Goal: Task Accomplishment & Management: Complete application form

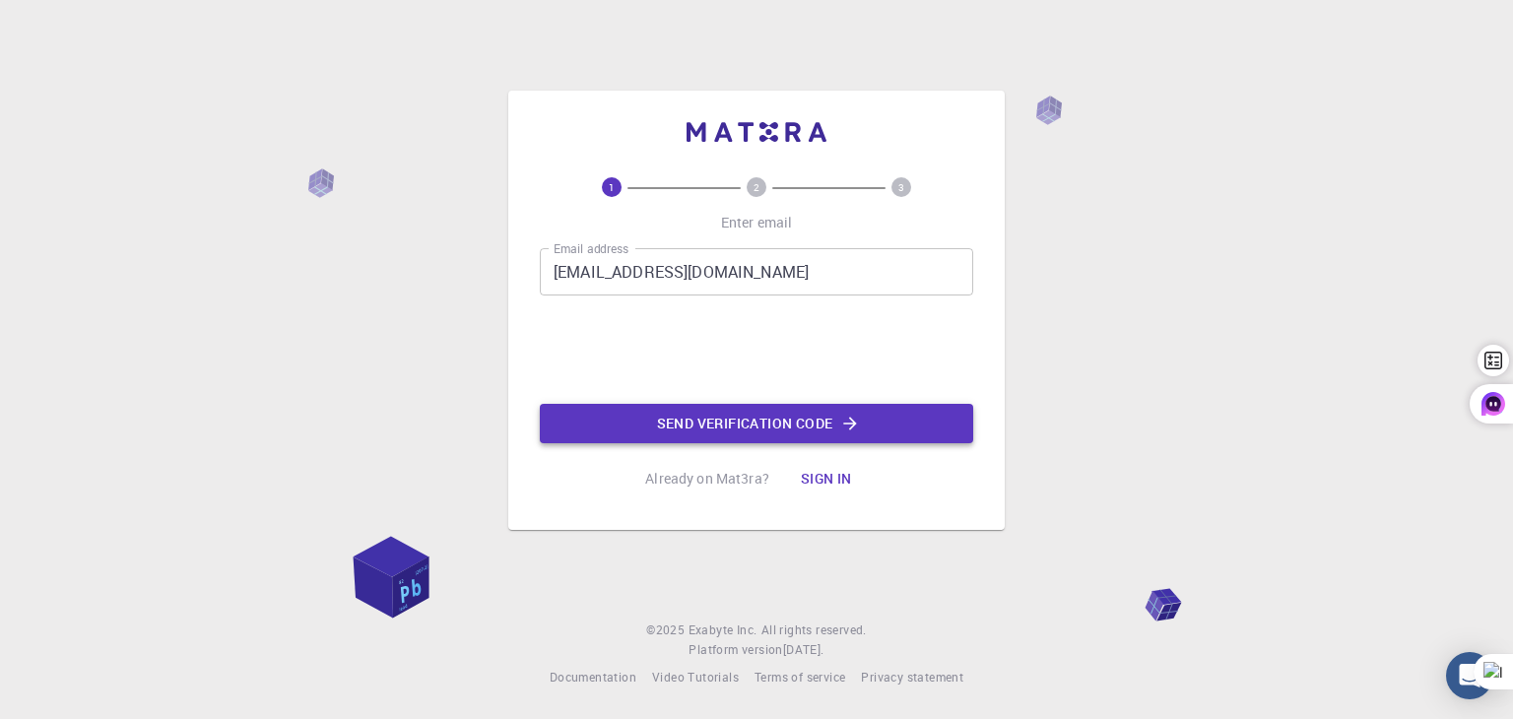
click at [762, 419] on button "Send verification code" at bounding box center [756, 423] width 433 height 39
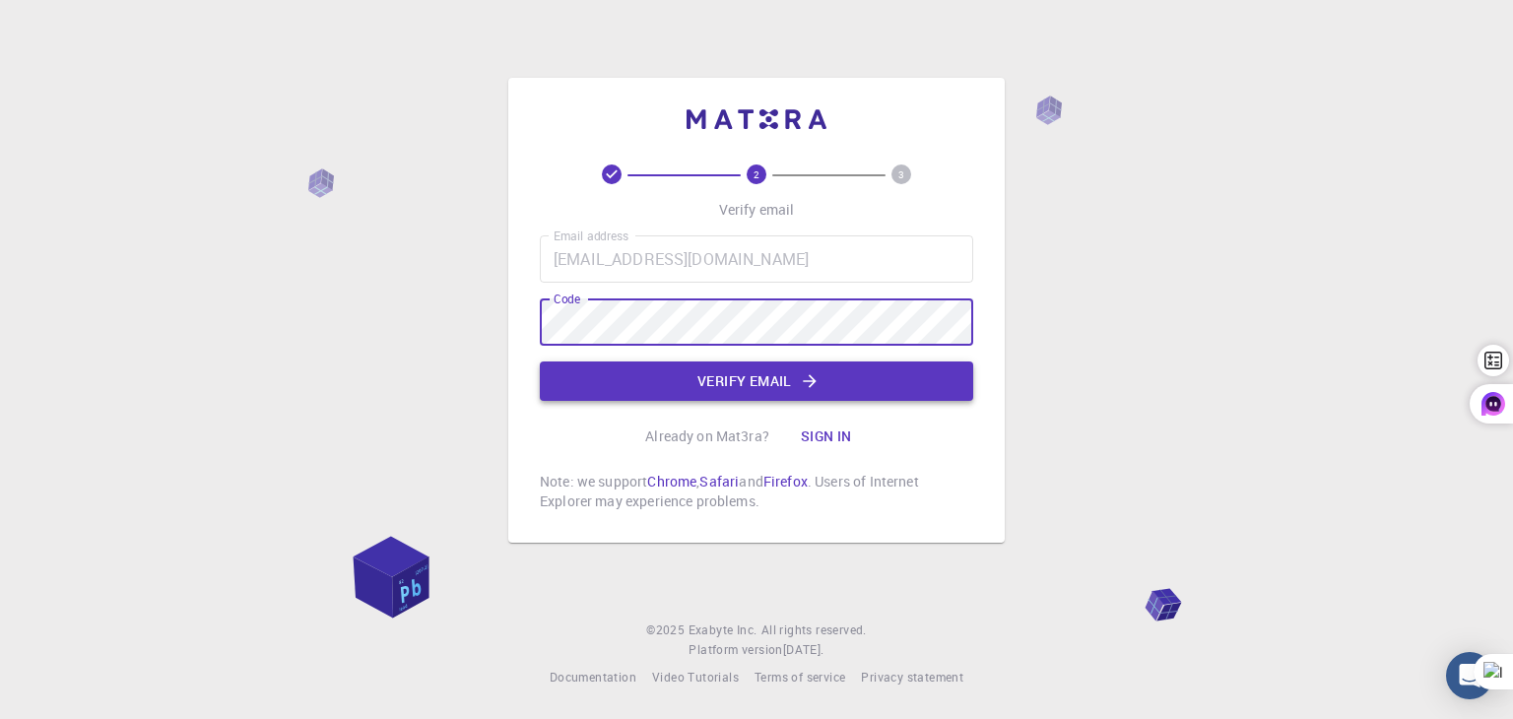
click at [768, 387] on button "Verify email" at bounding box center [756, 380] width 433 height 39
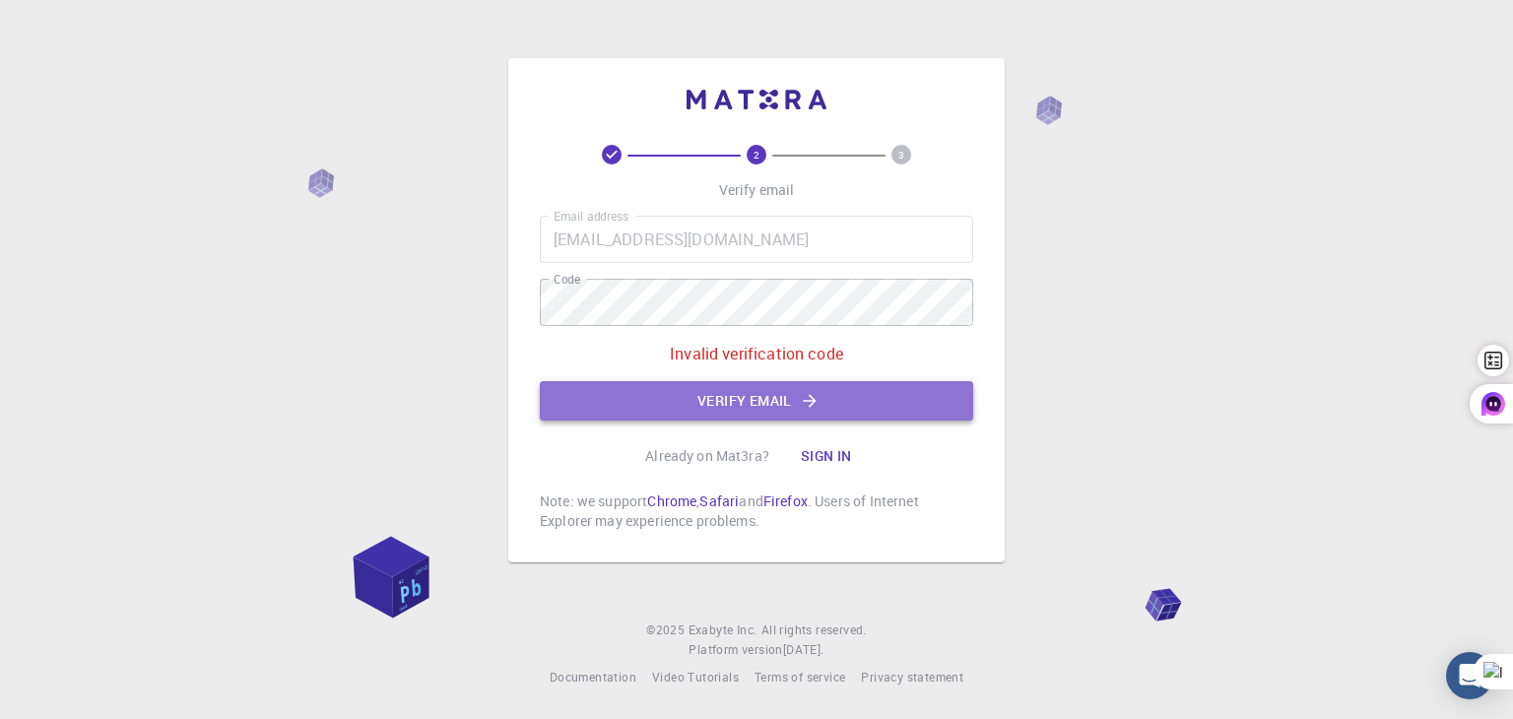
click at [841, 399] on button "Verify email" at bounding box center [756, 400] width 433 height 39
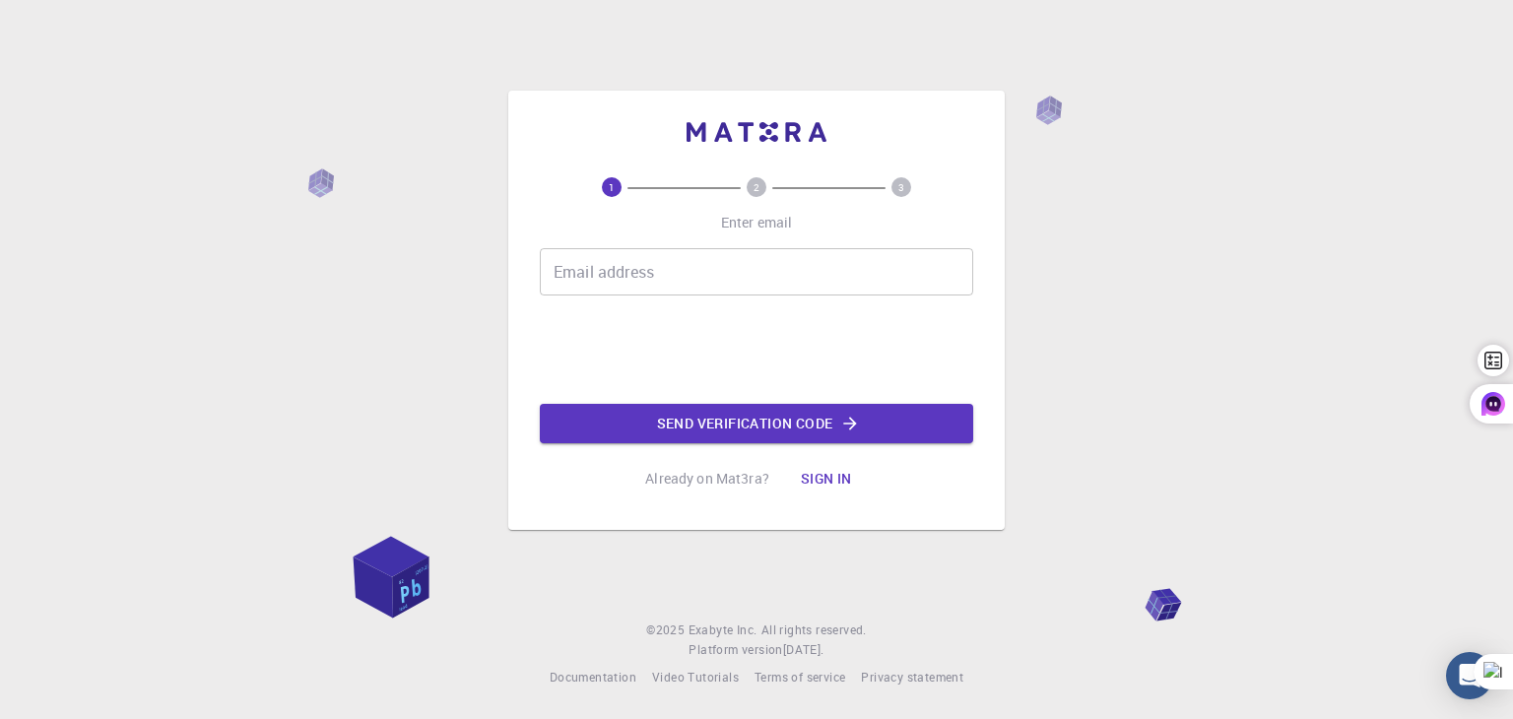
click at [641, 281] on input "Email address" at bounding box center [756, 271] width 433 height 47
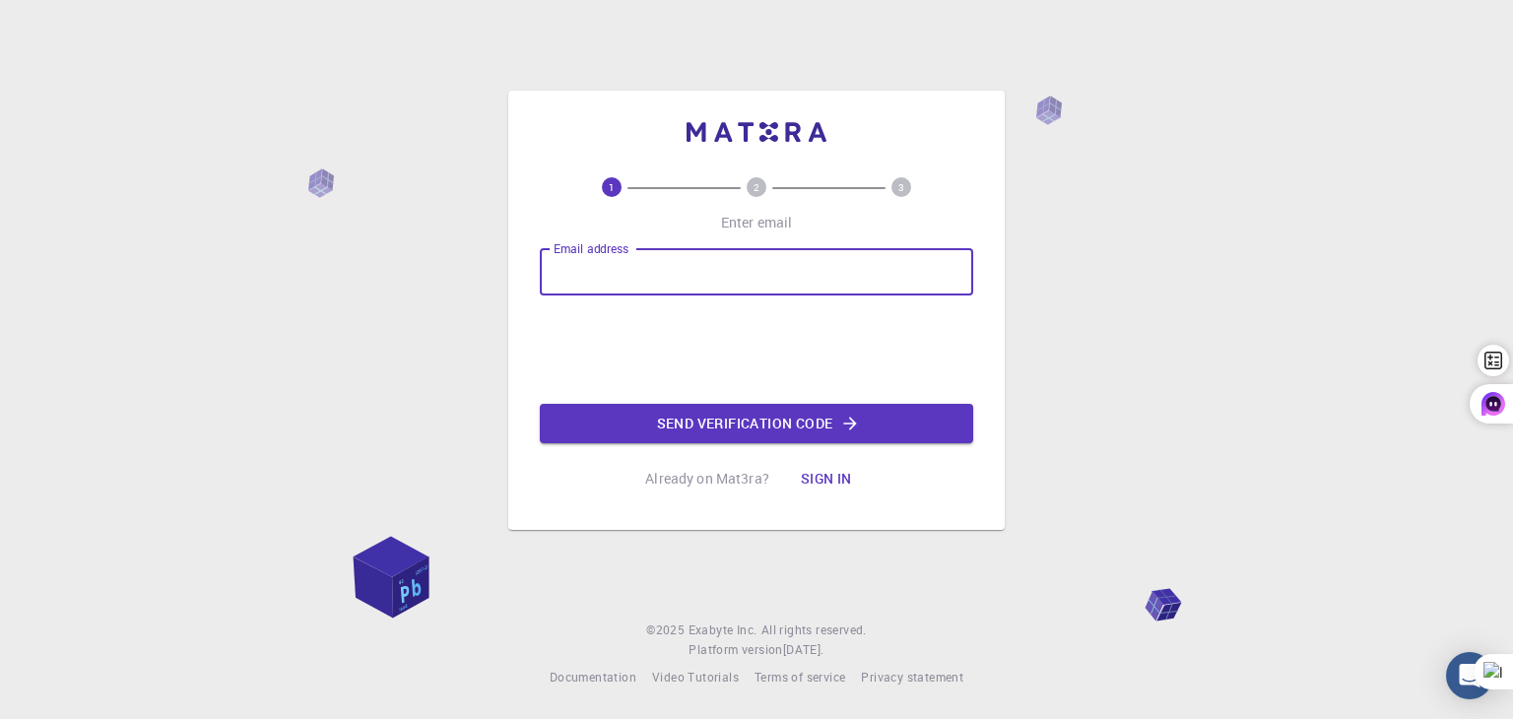
type input "[EMAIL_ADDRESS][DOMAIN_NAME]"
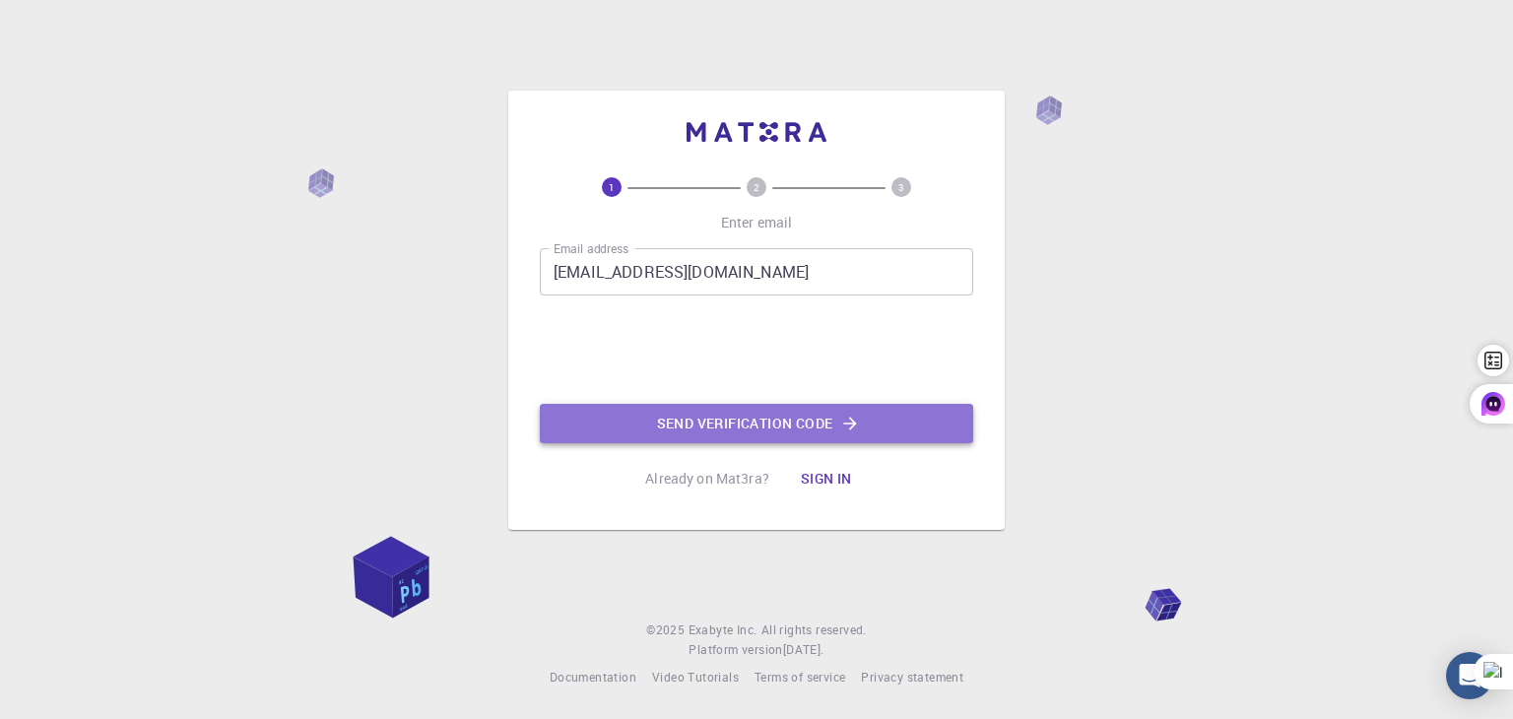
click at [698, 419] on button "Send verification code" at bounding box center [756, 423] width 433 height 39
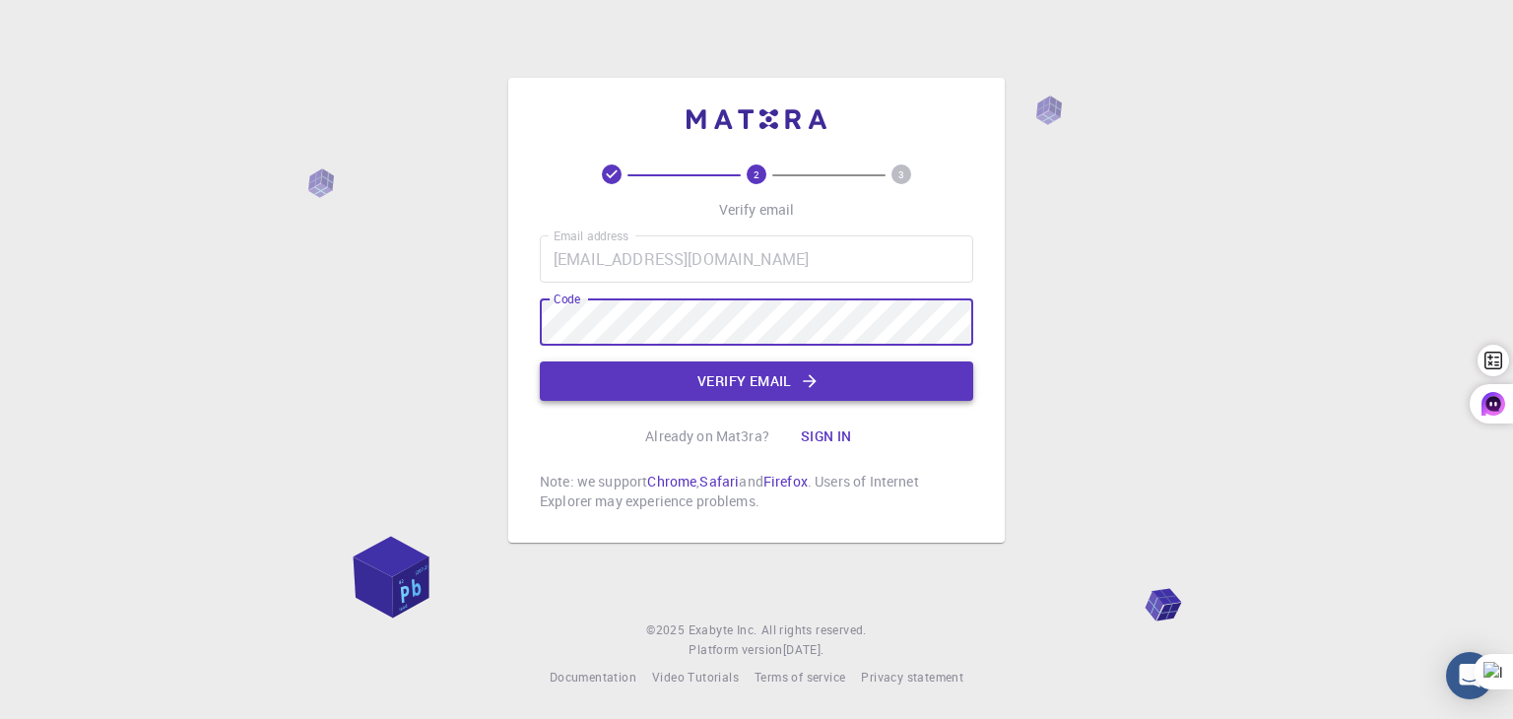
click at [771, 381] on button "Verify email" at bounding box center [756, 380] width 433 height 39
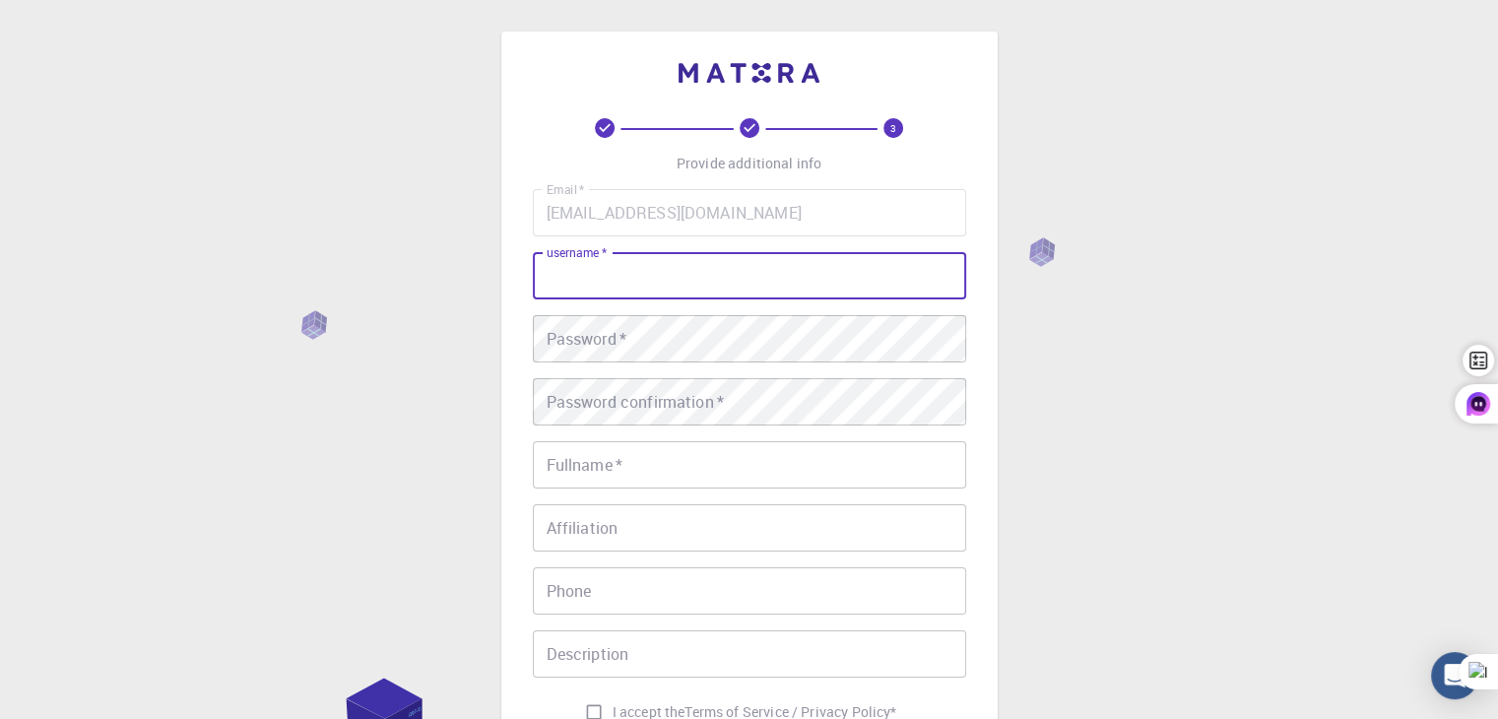
click at [723, 287] on input "username   *" at bounding box center [749, 275] width 433 height 47
type input "[PERSON_NAME]"
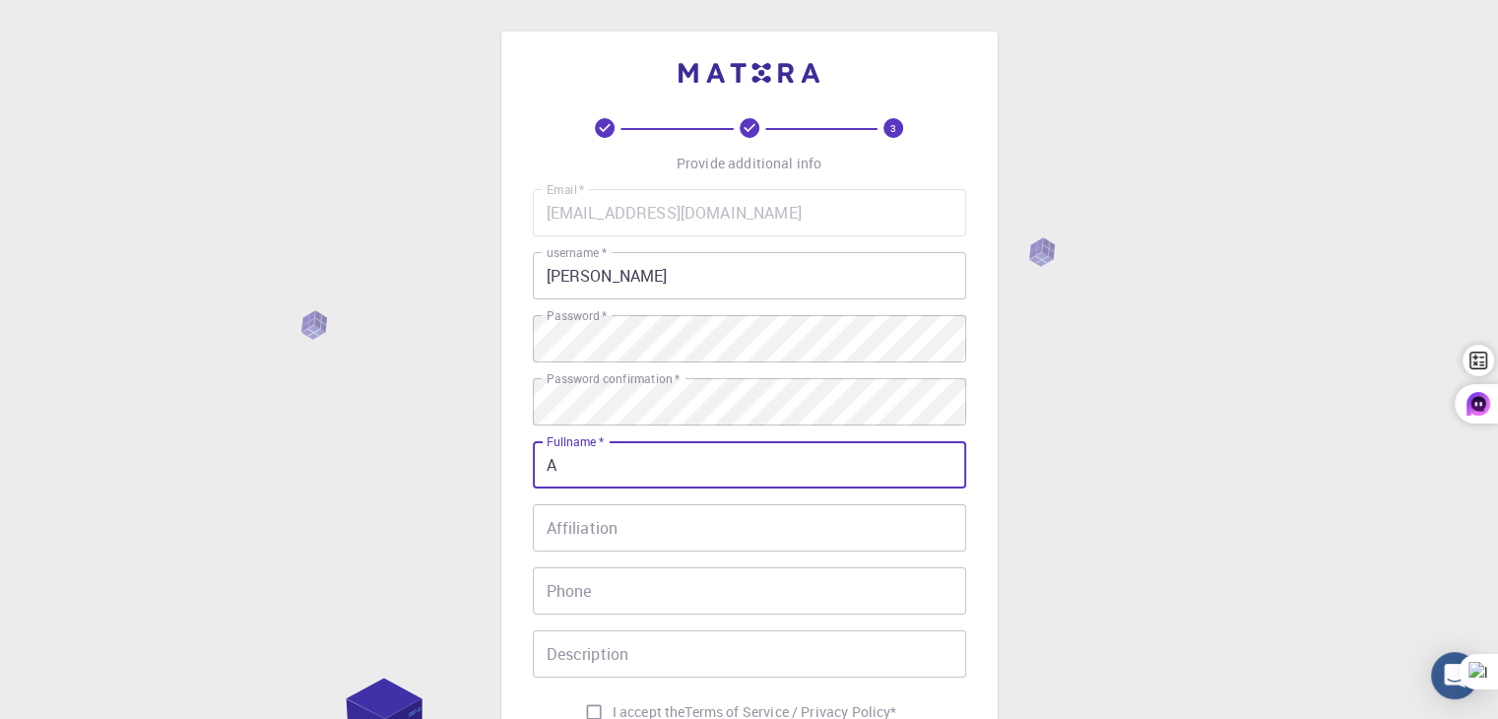
type input "[PERSON_NAME]"
type input "01027446449"
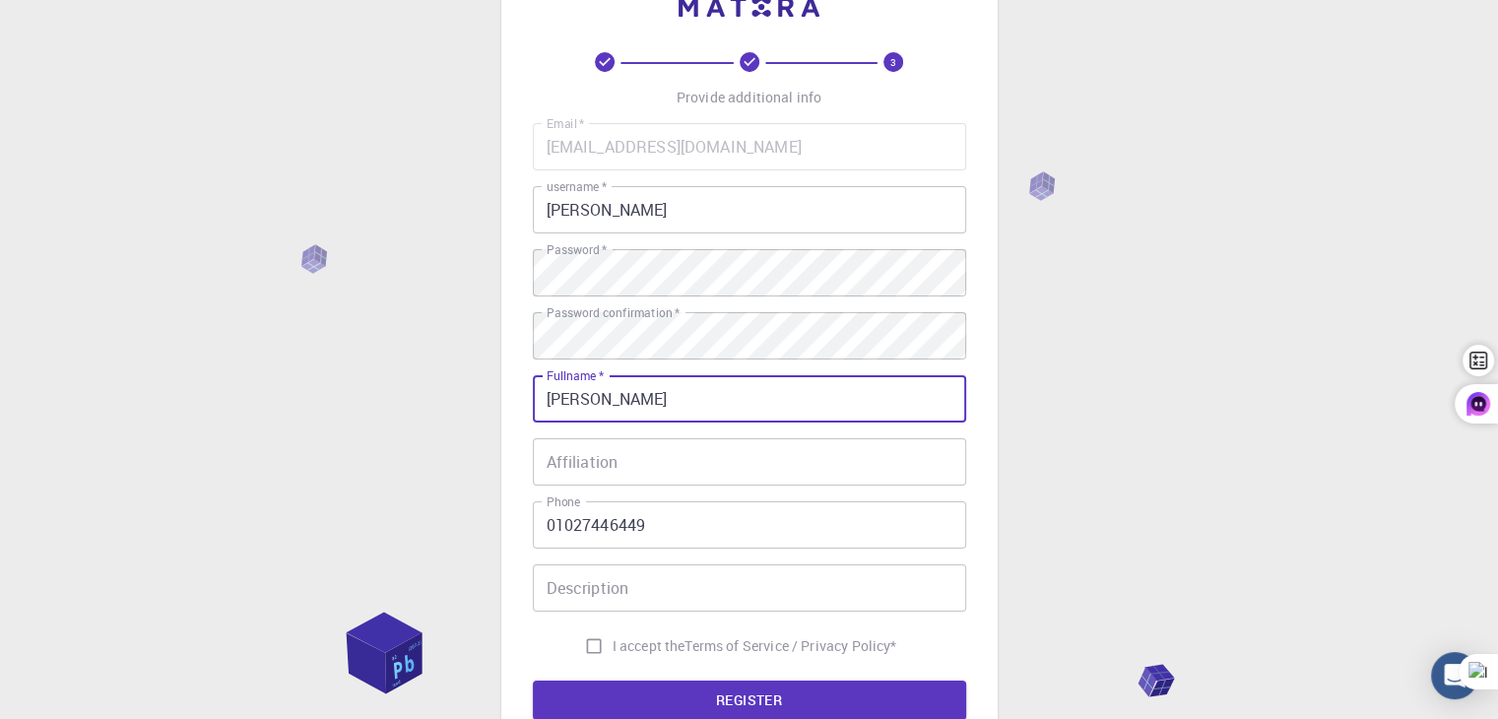
scroll to position [98, 0]
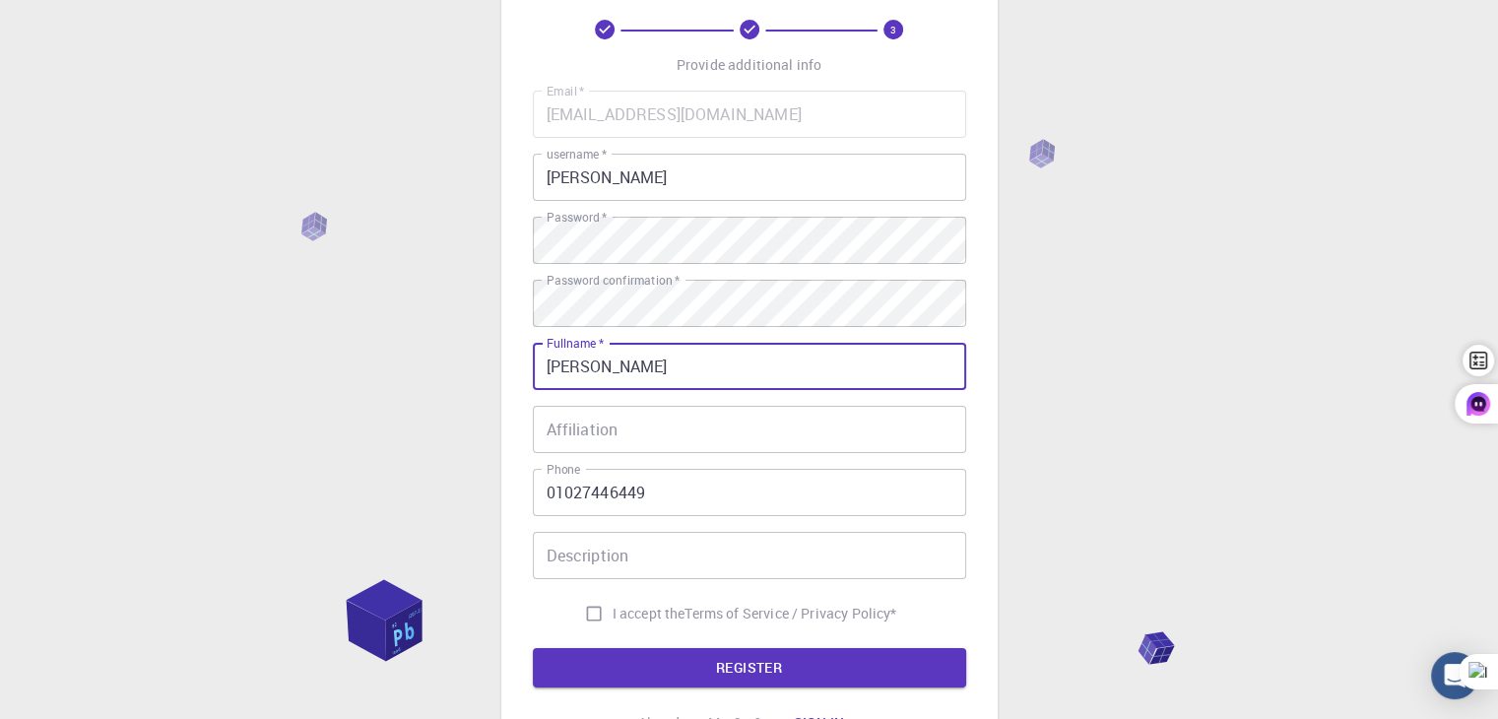
click at [656, 570] on input "Description" at bounding box center [749, 555] width 433 height 47
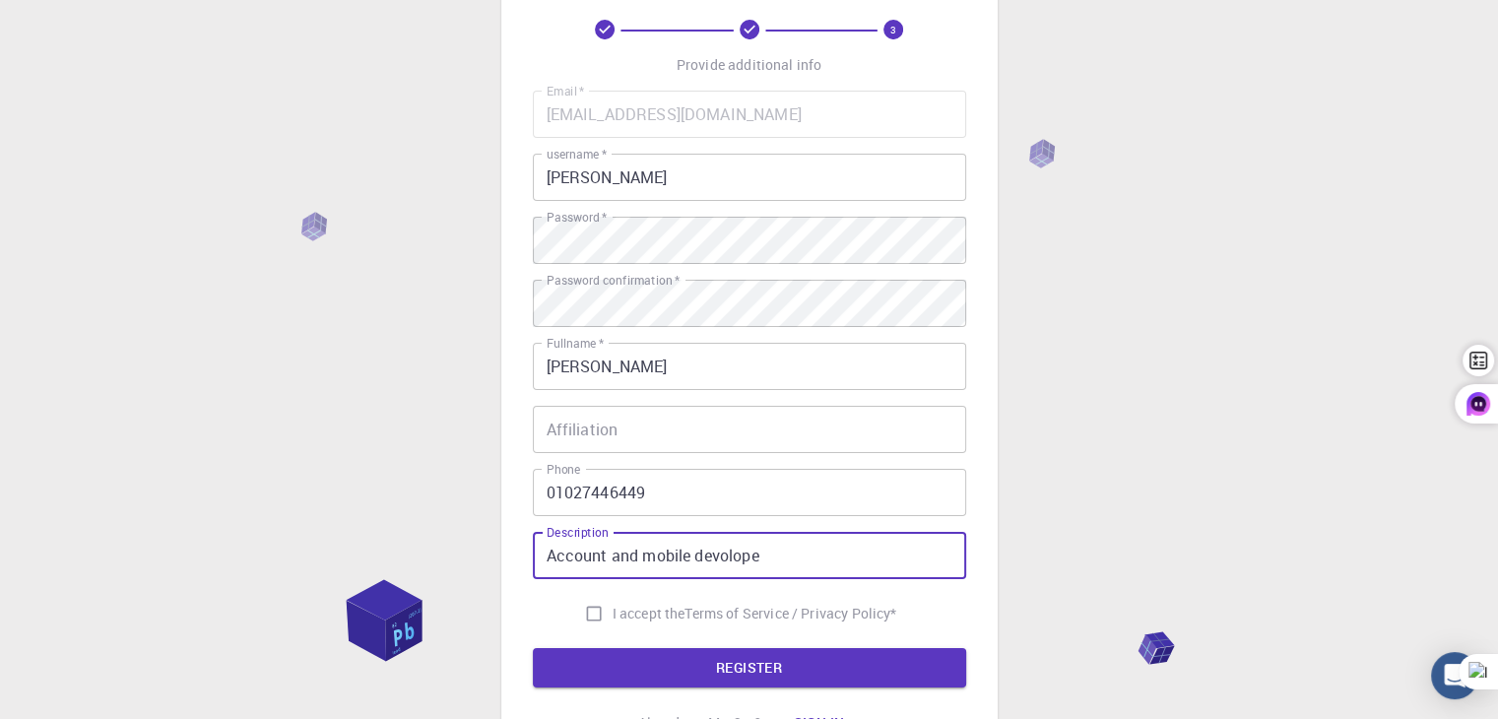
type input "Account and mobile devolope"
click at [605, 618] on input "I accept the Terms of Service / Privacy Policy *" at bounding box center [593, 613] width 37 height 37
checkbox input "true"
click at [710, 658] on button "REGISTER" at bounding box center [749, 667] width 433 height 39
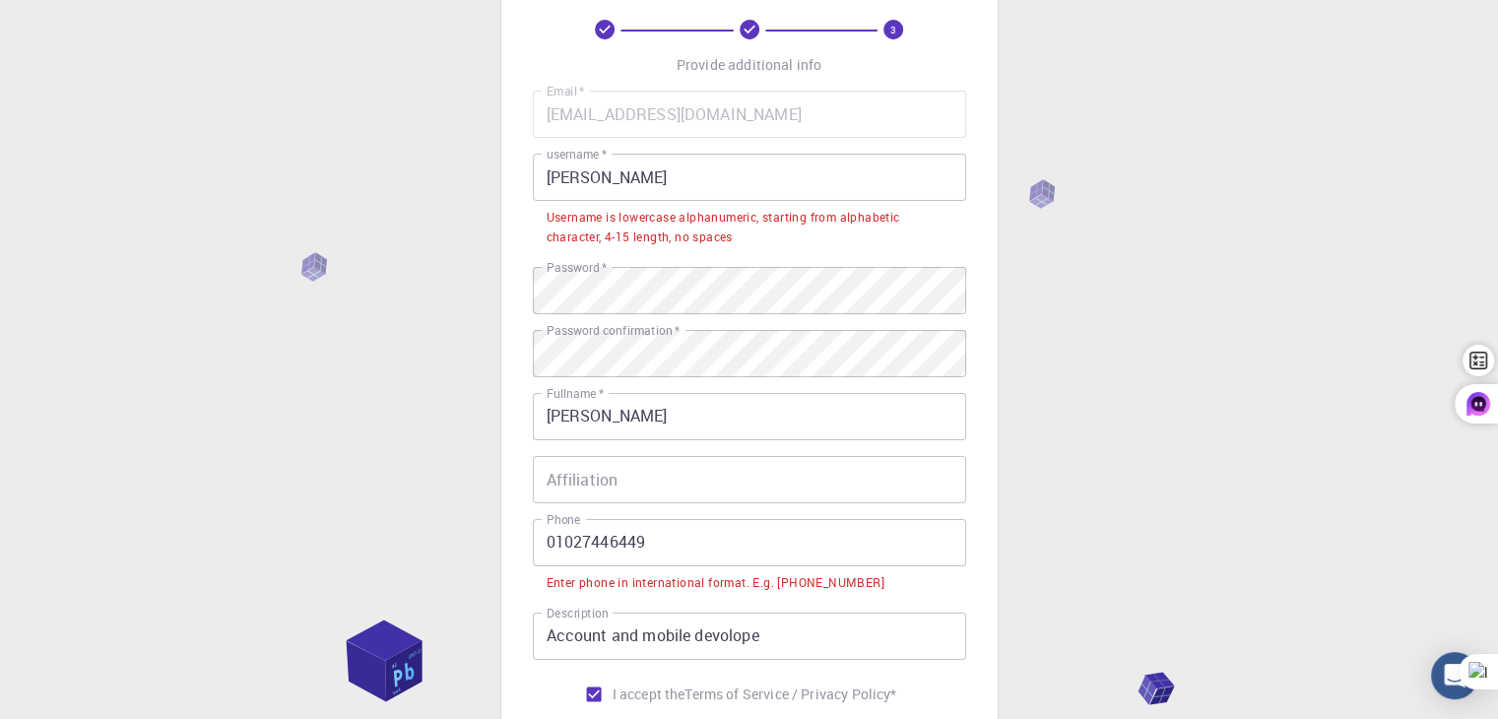
click at [725, 154] on input "[PERSON_NAME]" at bounding box center [749, 177] width 433 height 47
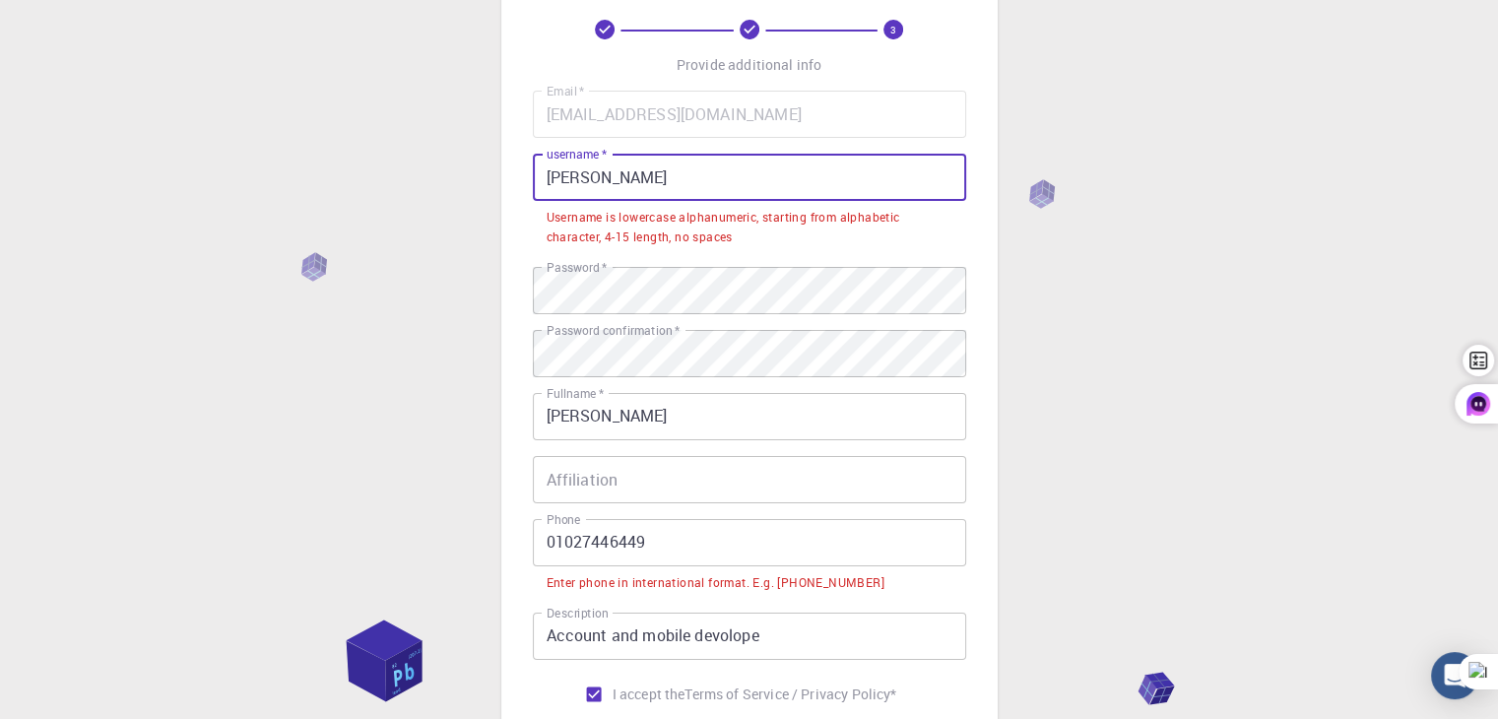
click at [725, 154] on input "[PERSON_NAME]" at bounding box center [749, 177] width 433 height 47
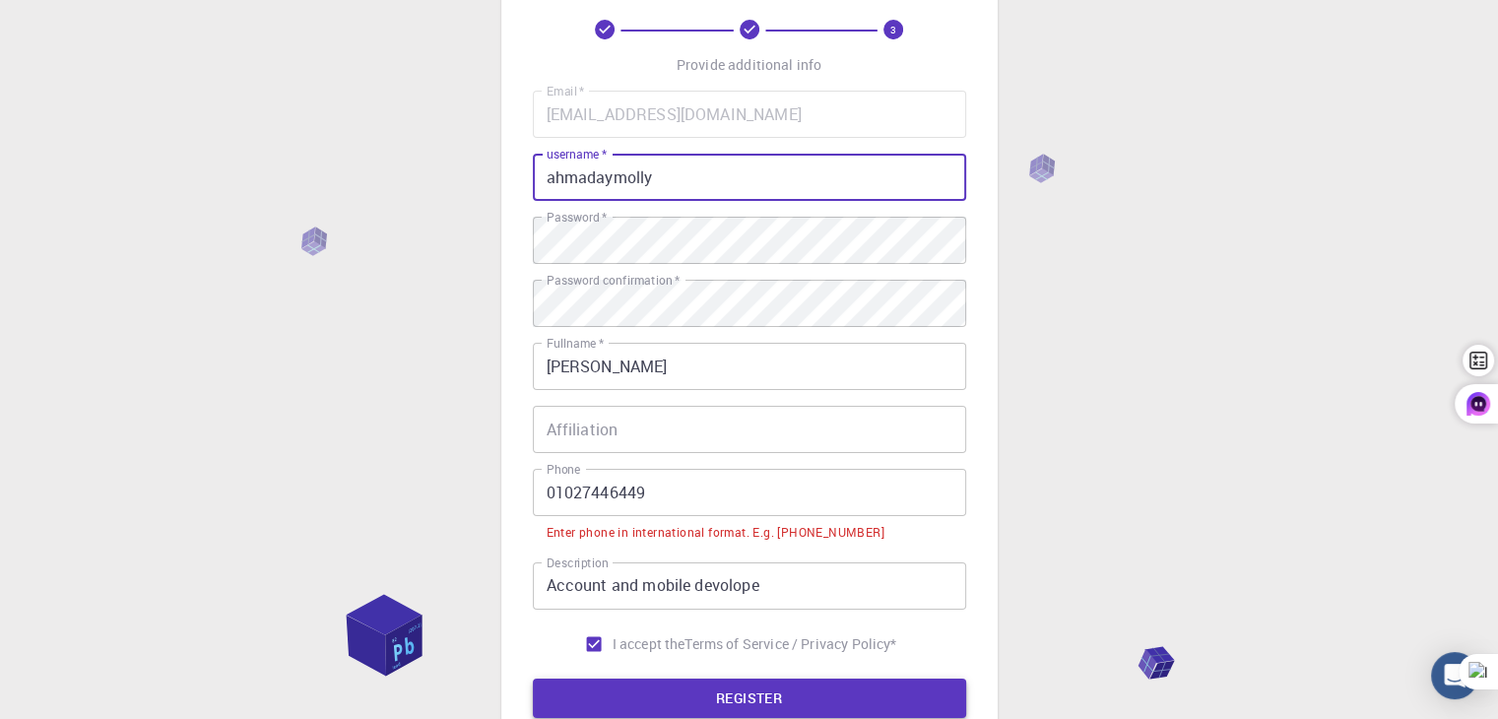
type input "ahmadaymolly"
click at [759, 679] on button "REGISTER" at bounding box center [749, 698] width 433 height 39
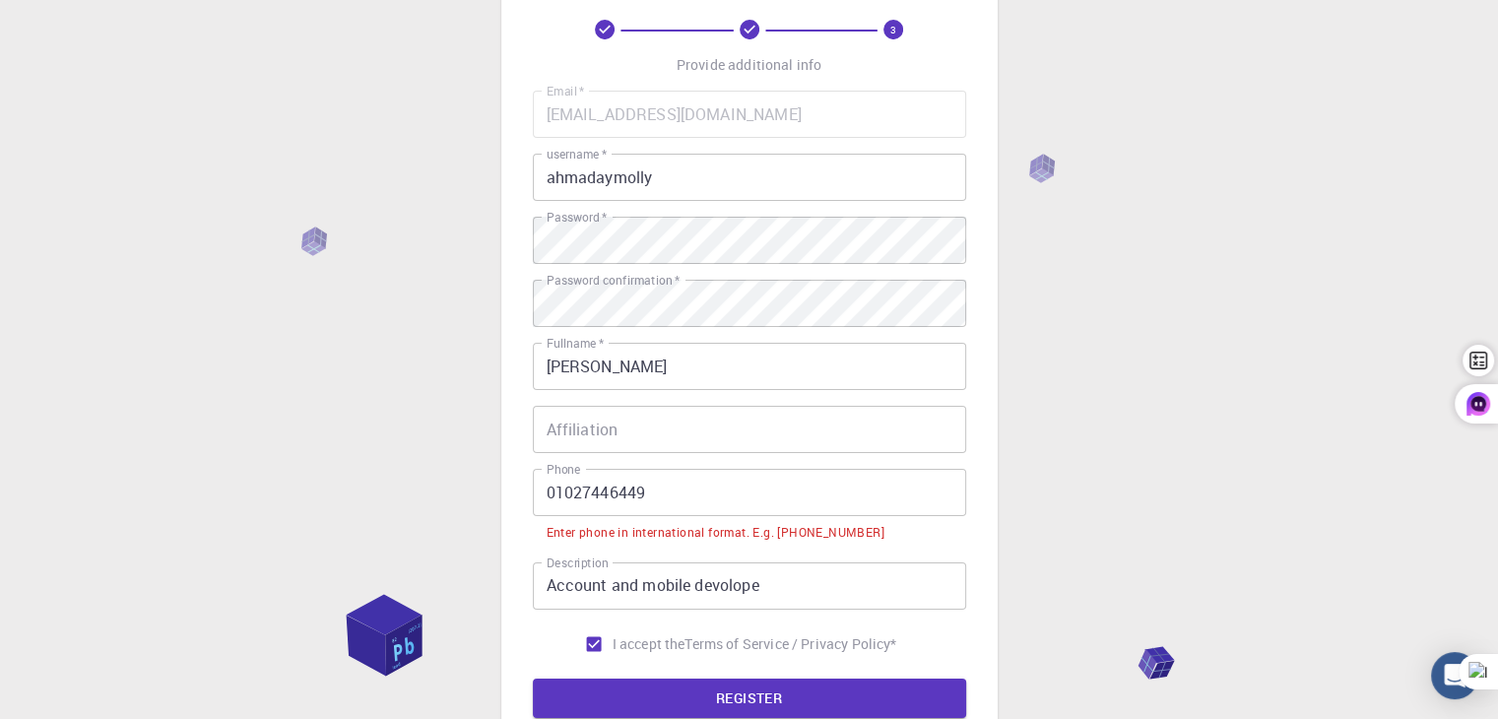
click at [553, 489] on input "01027446449" at bounding box center [749, 492] width 433 height 47
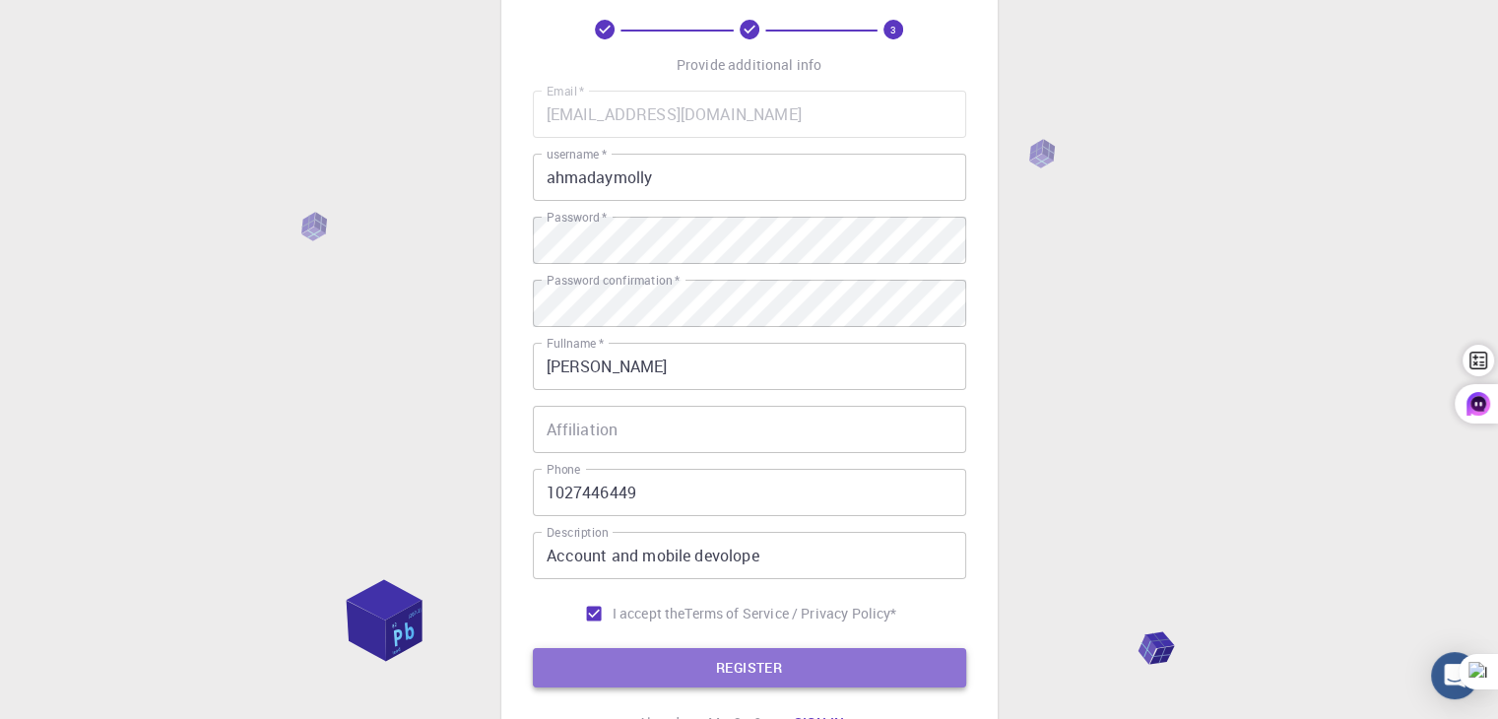
click at [767, 659] on button "REGISTER" at bounding box center [749, 667] width 433 height 39
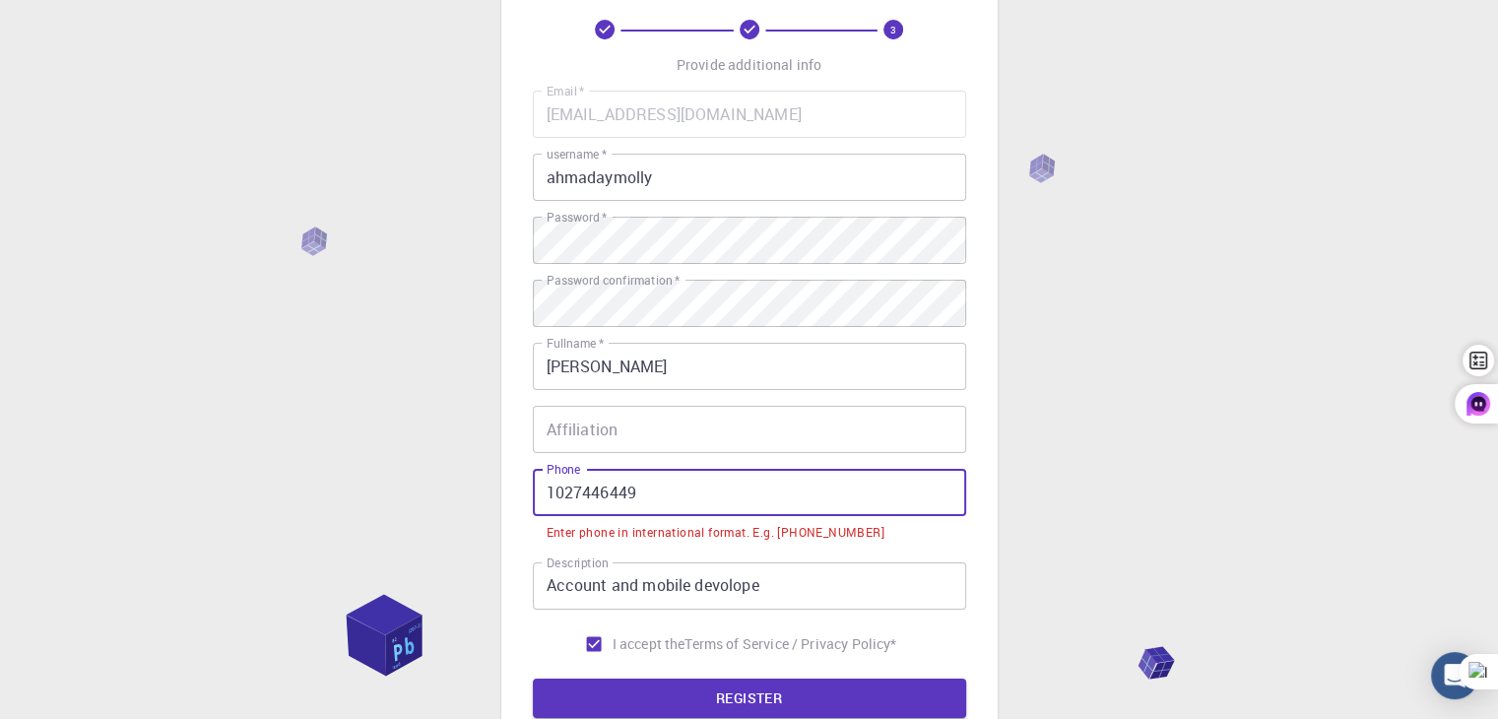
click at [537, 492] on input "1027446449" at bounding box center [749, 492] width 433 height 47
click at [389, 497] on div "3 Provide additional info Email   * [EMAIL_ADDRESS][DOMAIN_NAME] Email   * user…" at bounding box center [749, 418] width 1498 height 1033
drag, startPoint x: 545, startPoint y: 497, endPoint x: 555, endPoint y: 509, distance: 16.0
click at [545, 497] on input "1027446449" at bounding box center [749, 492] width 433 height 47
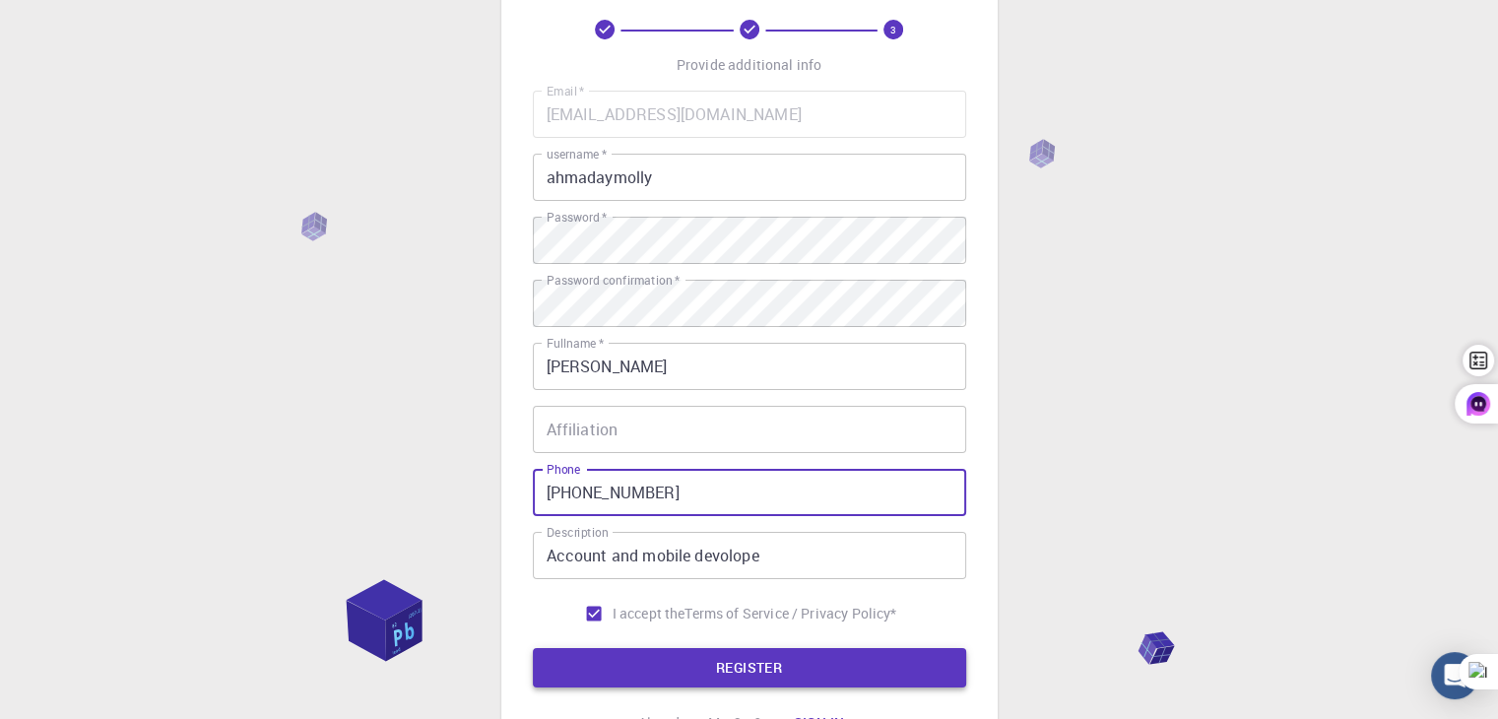
type input "[PHONE_NUMBER]"
click at [773, 660] on button "REGISTER" at bounding box center [749, 667] width 433 height 39
click at [773, 660] on form "Email   * [EMAIL_ADDRESS][DOMAIN_NAME] Email   * username   * ahmadaymolly user…" at bounding box center [749, 389] width 433 height 597
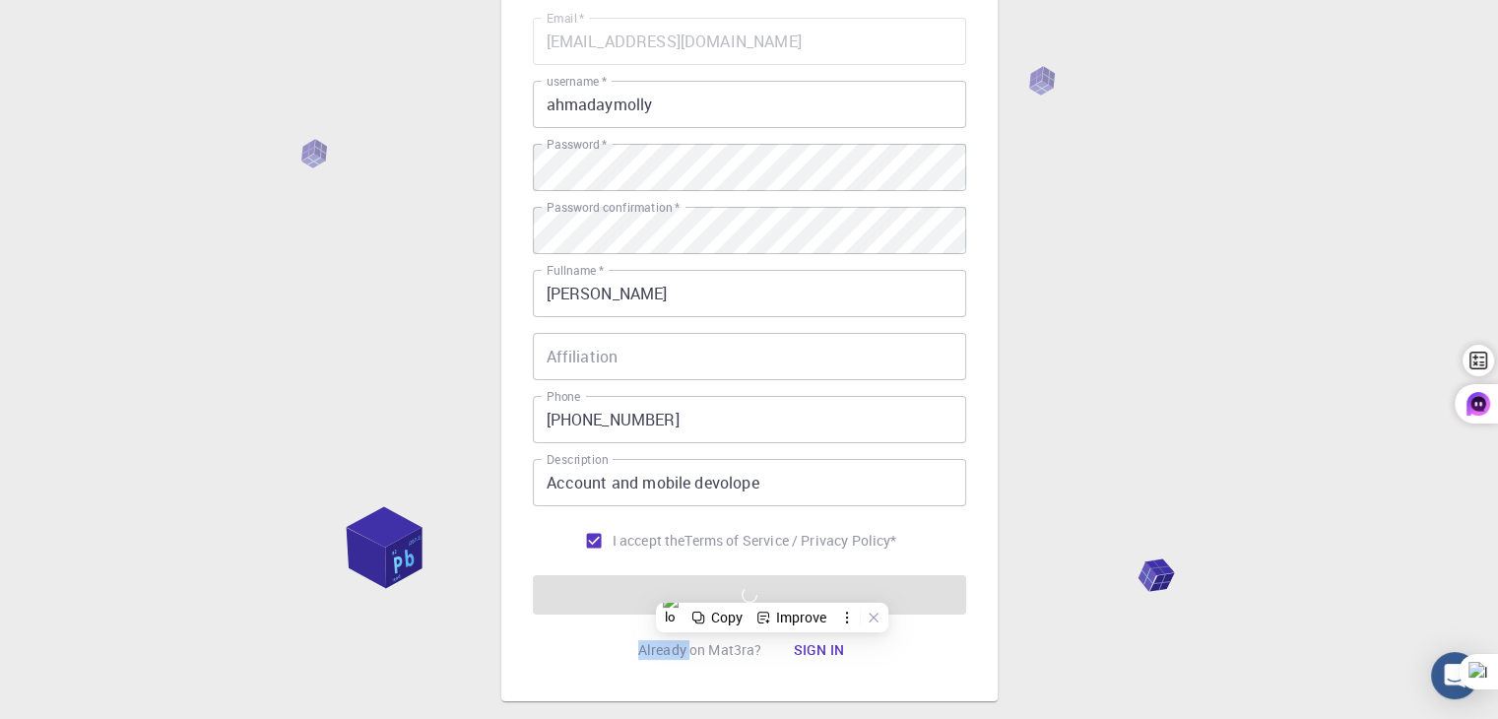
scroll to position [87, 0]
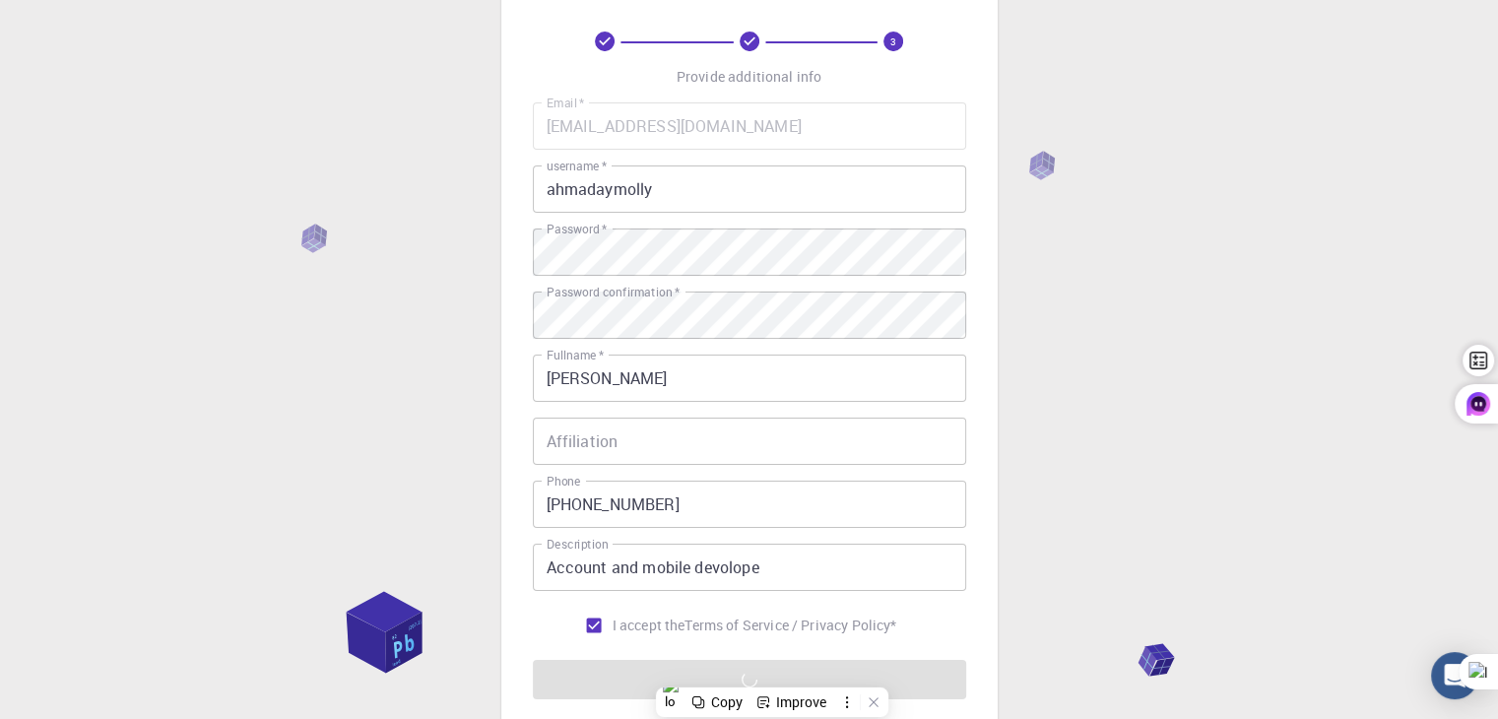
click at [1134, 517] on div "3 Provide additional info Email   * [EMAIL_ADDRESS][DOMAIN_NAME] Email   * user…" at bounding box center [749, 414] width 1498 height 1003
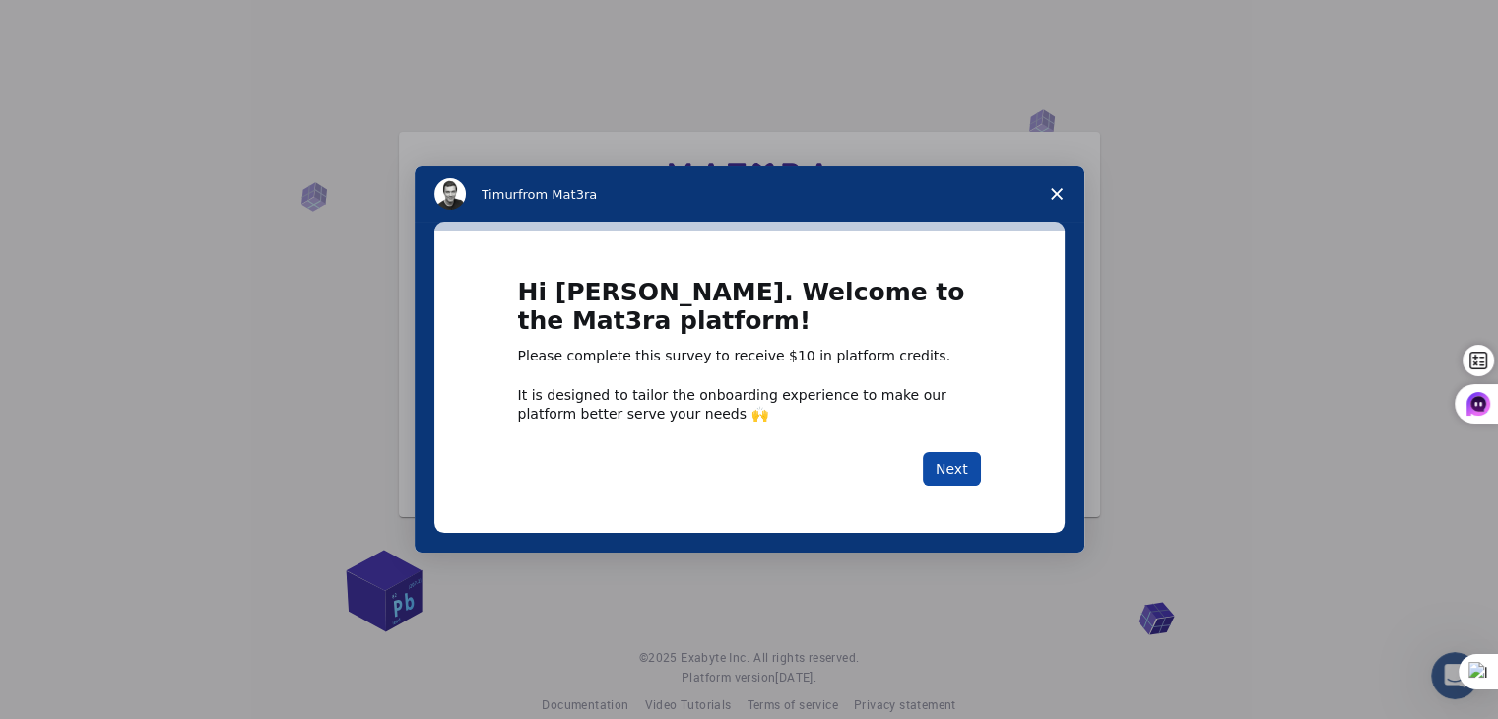
click at [958, 470] on button "Next" at bounding box center [952, 468] width 58 height 33
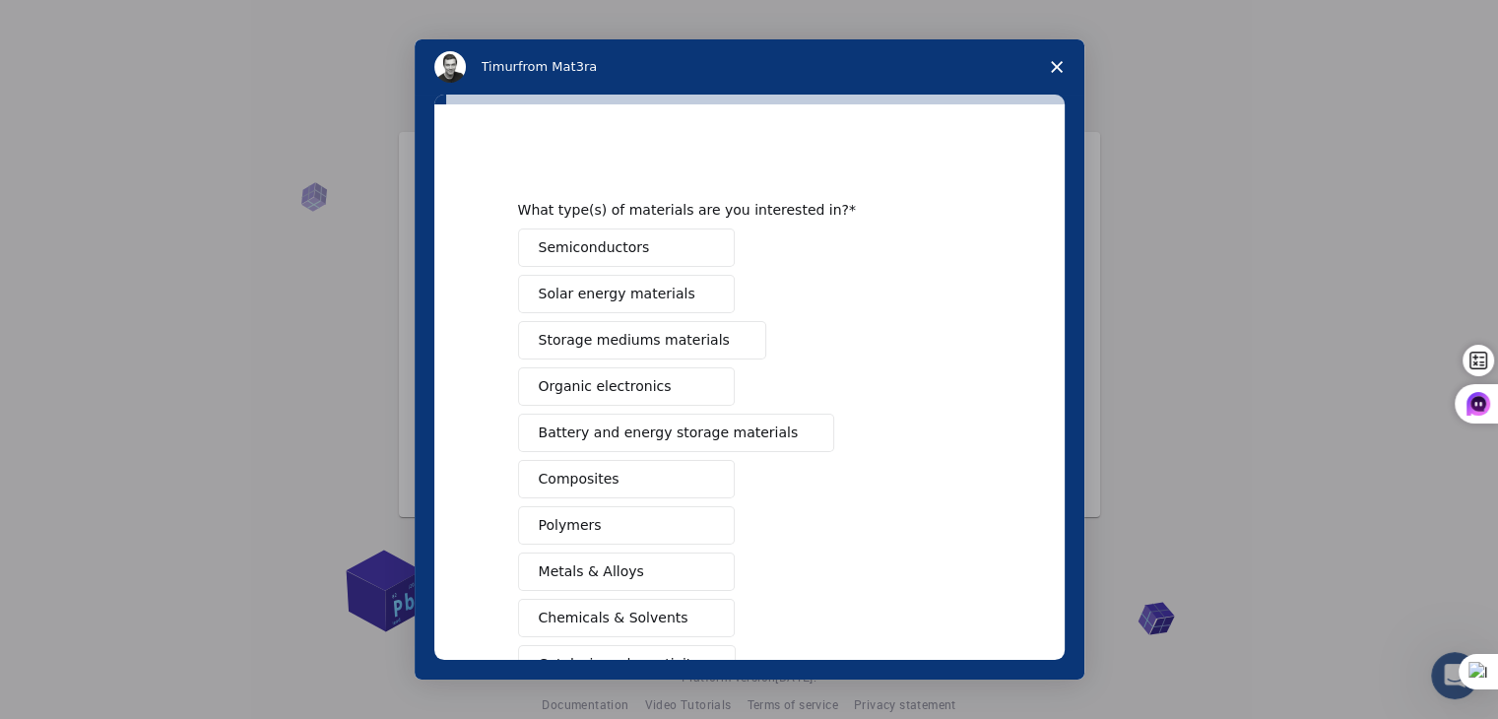
click at [1059, 67] on icon "Close survey" at bounding box center [1057, 67] width 12 height 12
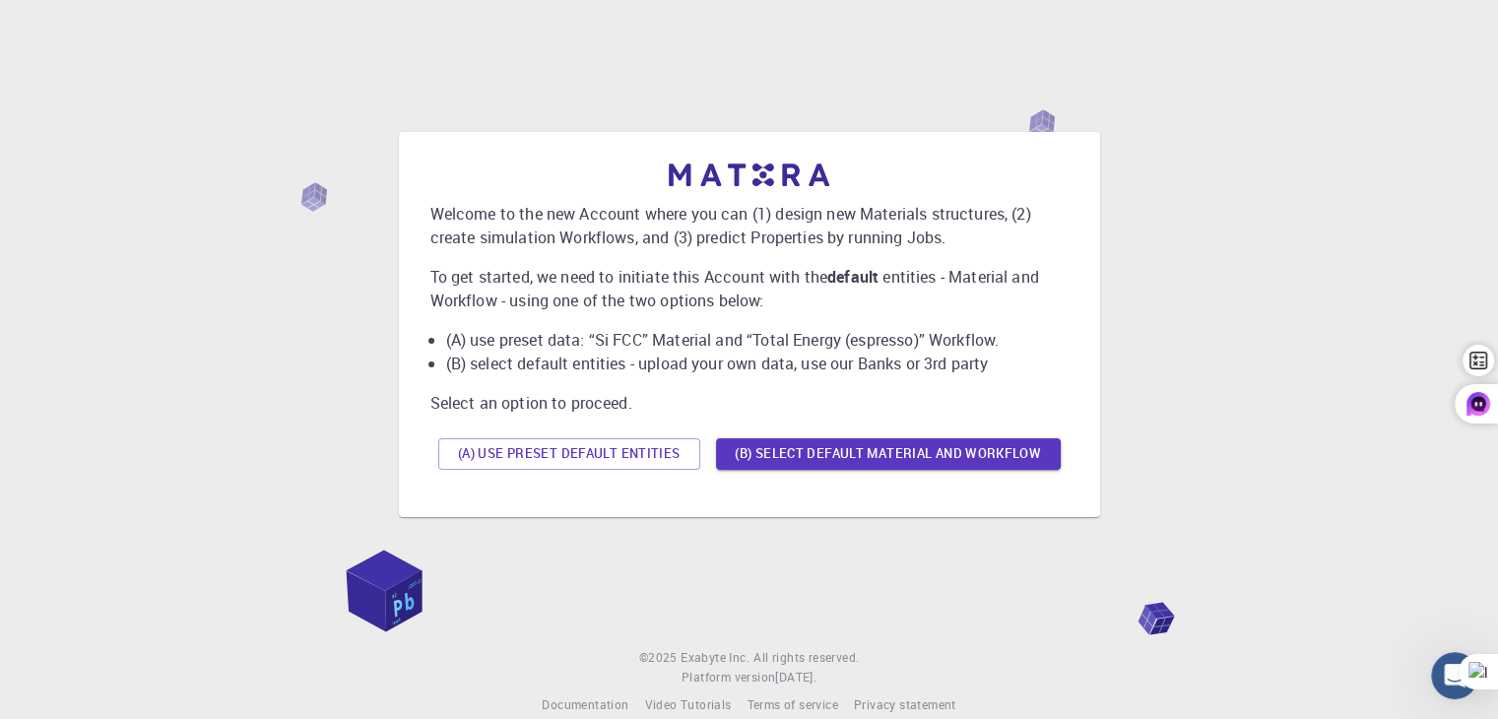
click at [0, 411] on div "Welcome to the new Account where you can (1) design new Materials structures, (…" at bounding box center [749, 308] width 1498 height 616
click at [641, 451] on button "(A) Use preset default entities" at bounding box center [569, 454] width 262 height 32
